Goal: Download file/media

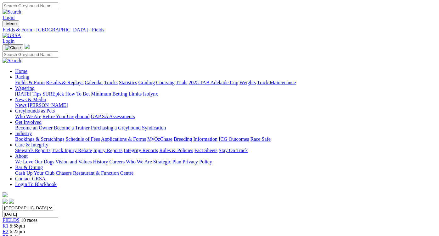
click at [58, 211] on input "Monday, 18 Aug 2025" at bounding box center [31, 214] width 56 height 7
type input "[DATE]"
click at [328, 82] on link "CSV (Excel)" at bounding box center [328, 79] width 26 height 5
